Goal: Check status: Check status

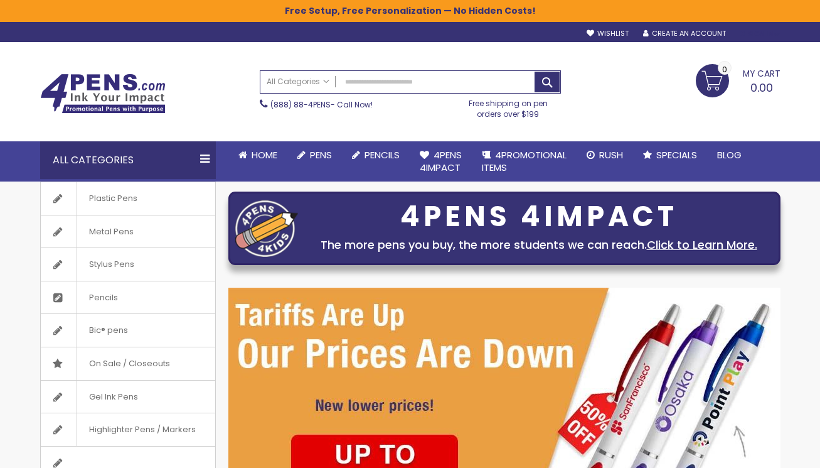
click at [748, 36] on div "Sign In" at bounding box center [759, 34] width 41 height 9
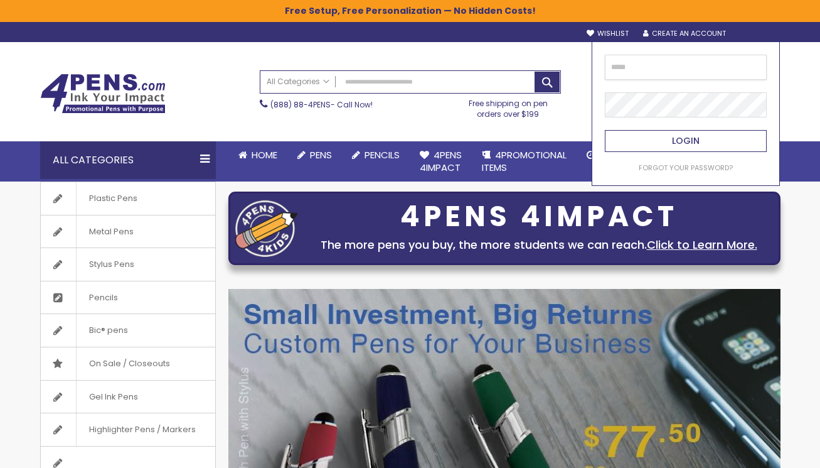
type input "**********"
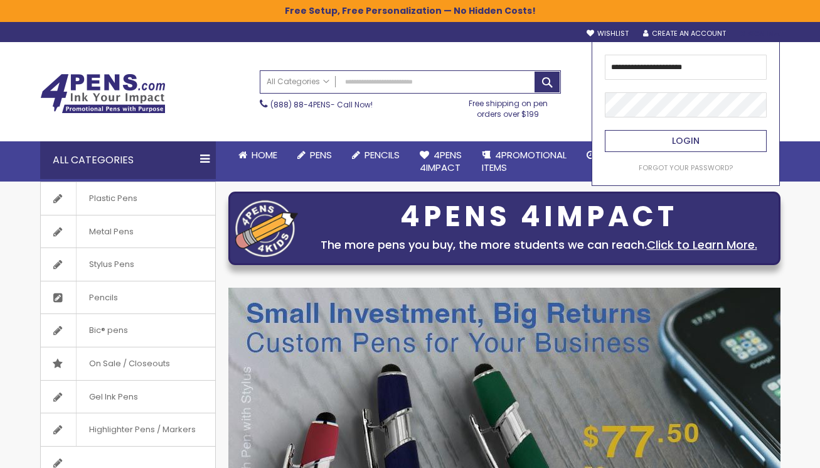
click at [665, 135] on button "Login" at bounding box center [686, 141] width 162 height 22
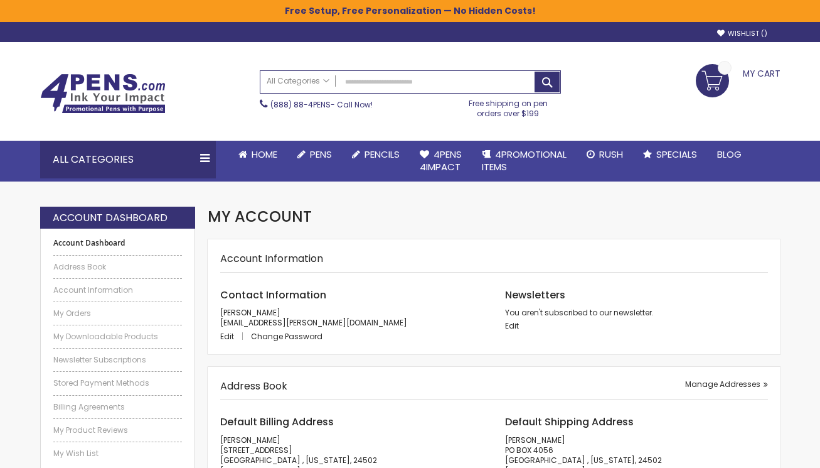
click at [66, 317] on ul "Account Dashboard Address Book Account Information My Orders My Downloadable Pr…" at bounding box center [117, 348] width 129 height 220
click at [69, 314] on link "My Orders" at bounding box center [117, 313] width 129 height 10
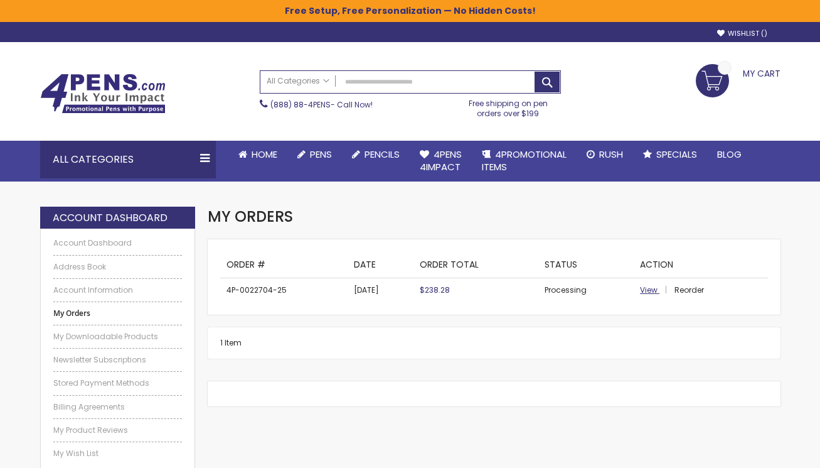
click at [645, 290] on span "View" at bounding box center [649, 289] width 18 height 11
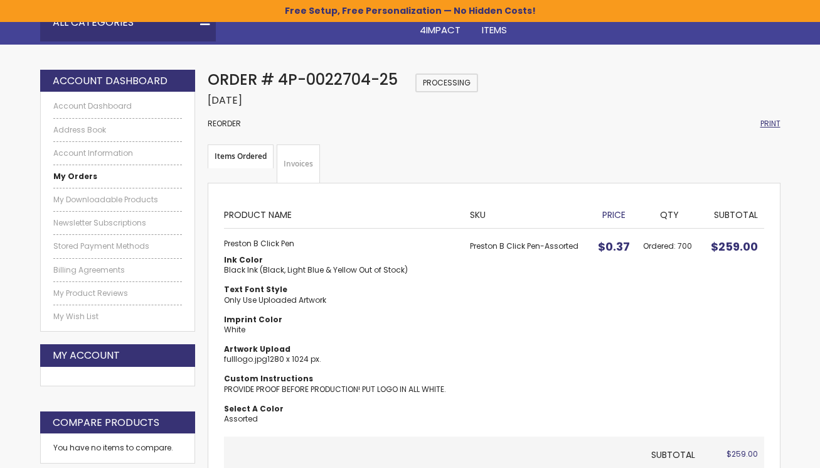
click at [770, 118] on span "Print" at bounding box center [771, 123] width 20 height 11
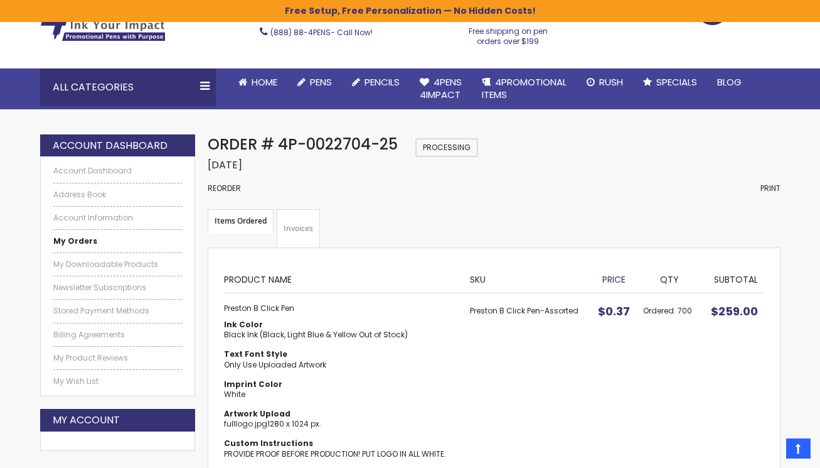
scroll to position [108, 0]
